Goal: Navigation & Orientation: Find specific page/section

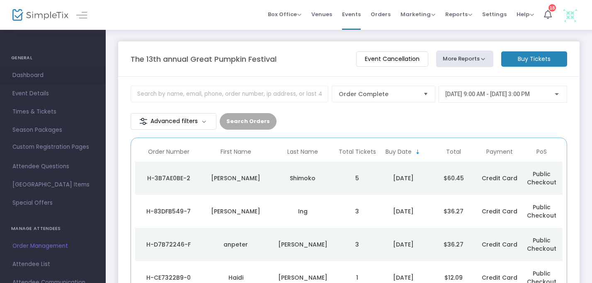
click at [38, 73] on span "Dashboard" at bounding box center [52, 75] width 81 height 11
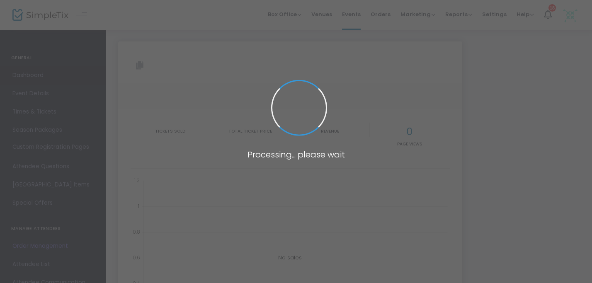
type input "[URL][DOMAIN_NAME]"
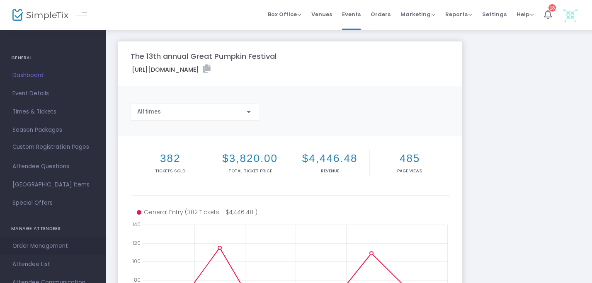
click at [42, 247] on span "Order Management" at bounding box center [52, 246] width 81 height 11
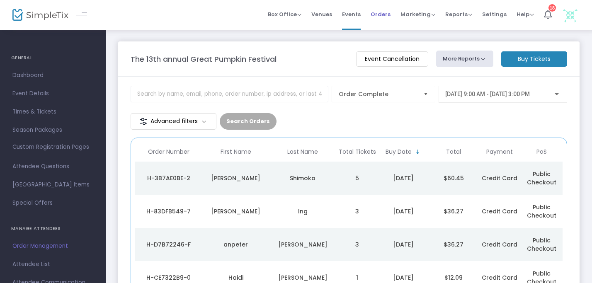
click at [381, 16] on span "Orders" at bounding box center [381, 14] width 20 height 21
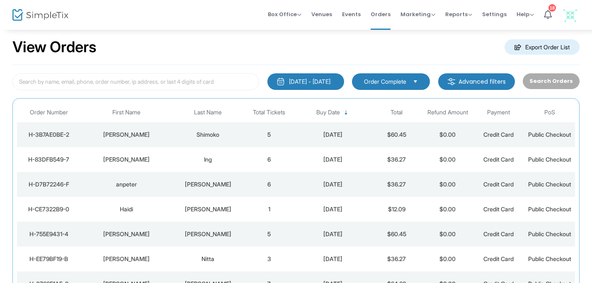
scroll to position [12, 0]
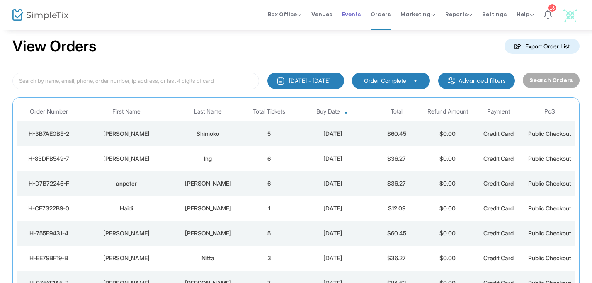
click at [351, 14] on span "Events" at bounding box center [351, 14] width 19 height 21
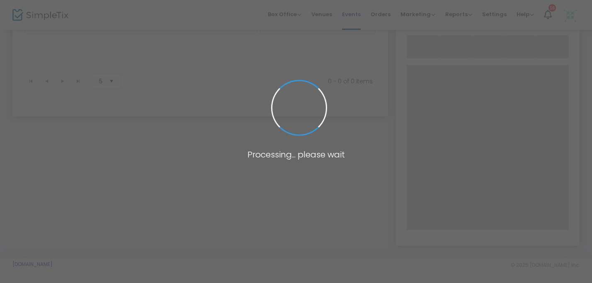
scroll to position [65, 0]
